Goal: Navigation & Orientation: Find specific page/section

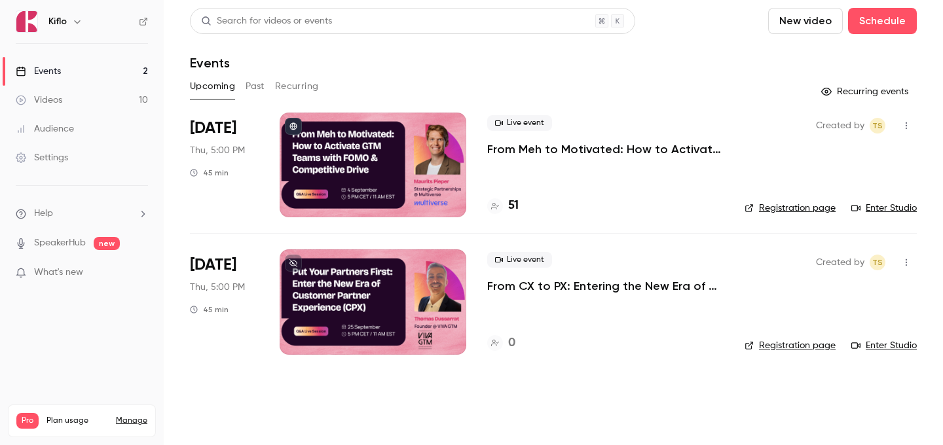
click at [89, 134] on link "Audience" at bounding box center [82, 129] width 164 height 29
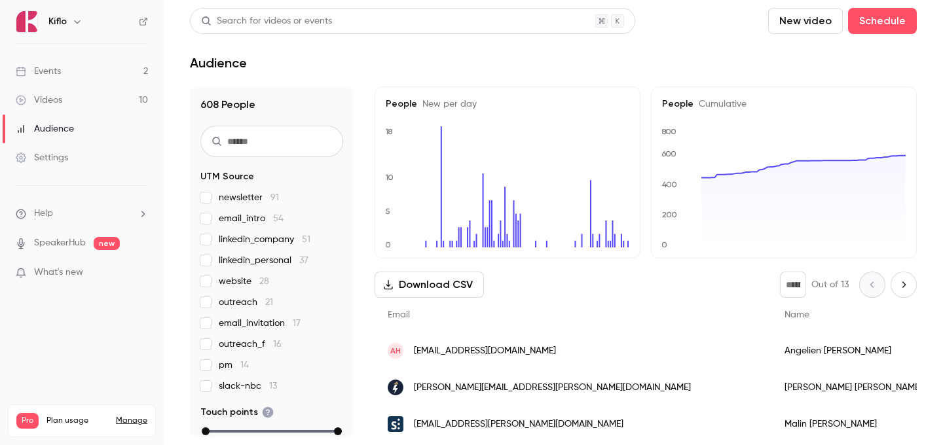
click at [102, 54] on ul "Events 2 Videos 10 Audience Settings" at bounding box center [82, 114] width 164 height 141
click at [100, 67] on link "Events 2" at bounding box center [82, 71] width 164 height 29
